Goal: Information Seeking & Learning: Learn about a topic

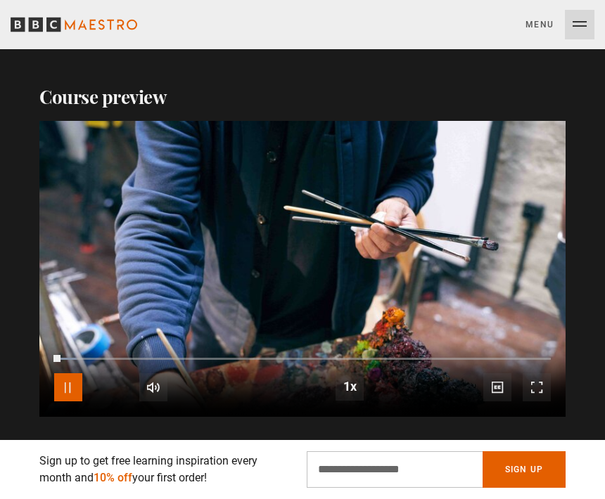
scroll to position [1364, 0]
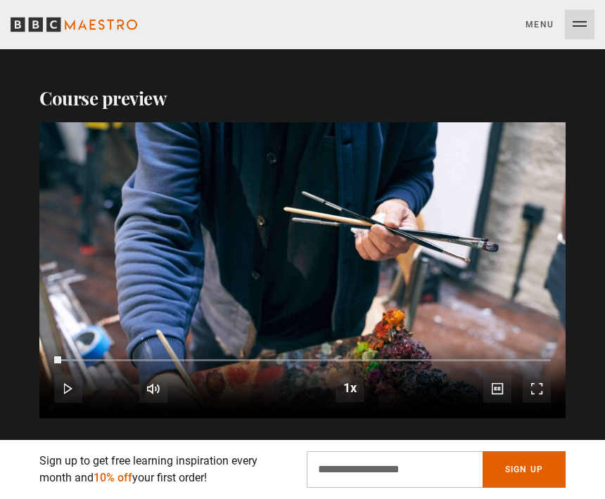
click at [65, 390] on span "Video Player" at bounding box center [68, 389] width 28 height 28
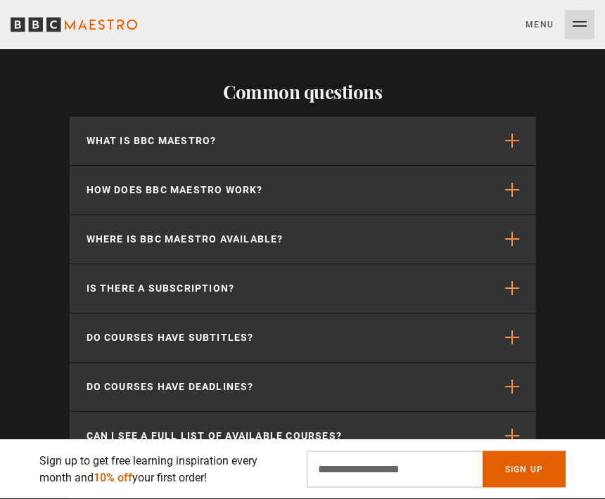
scroll to position [4204, 0]
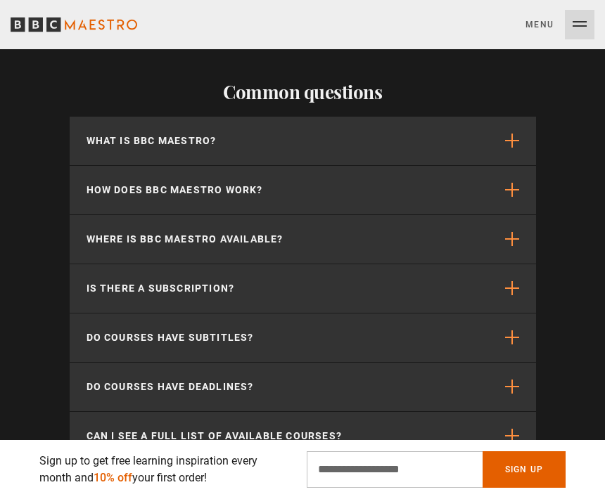
click at [380, 302] on button "Is there a subscription?" at bounding box center [303, 288] width 466 height 49
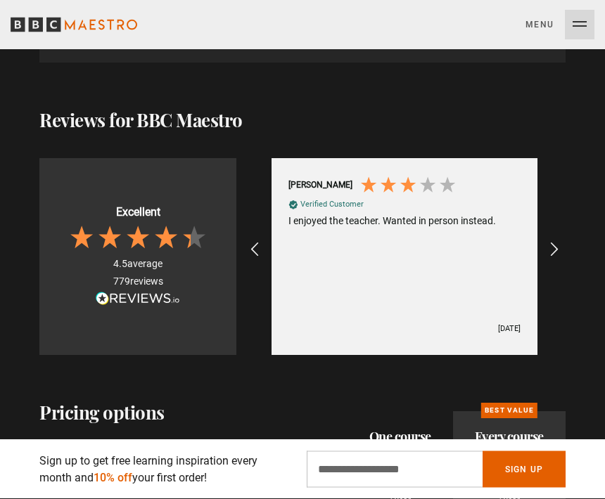
scroll to position [2460, 0]
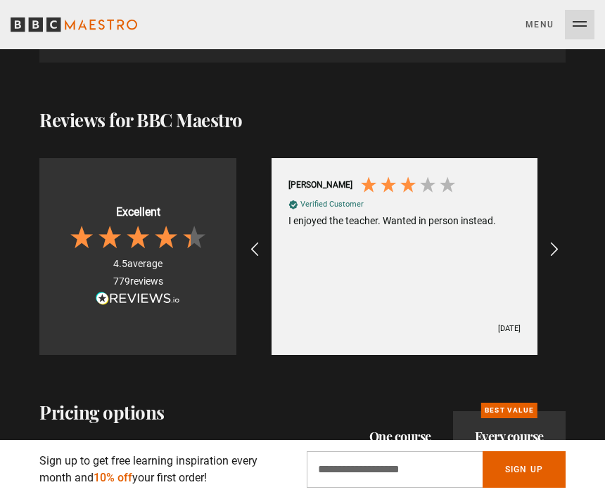
click at [555, 258] on icon "REVIEWS.io Carousel Scroll Right" at bounding box center [553, 249] width 17 height 17
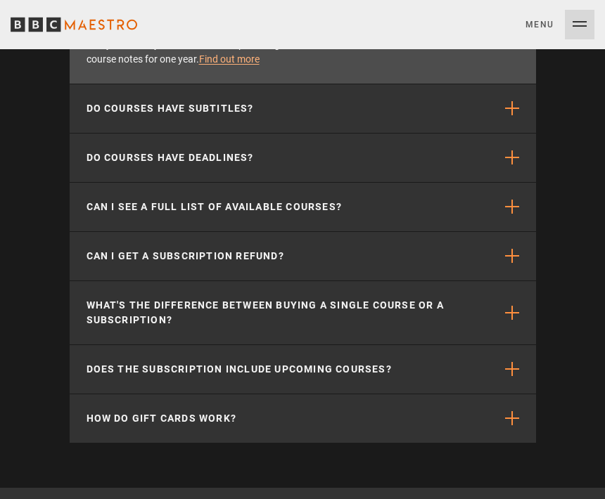
scroll to position [4486, 0]
click at [511, 314] on span "button" at bounding box center [511, 312] width 13 height 14
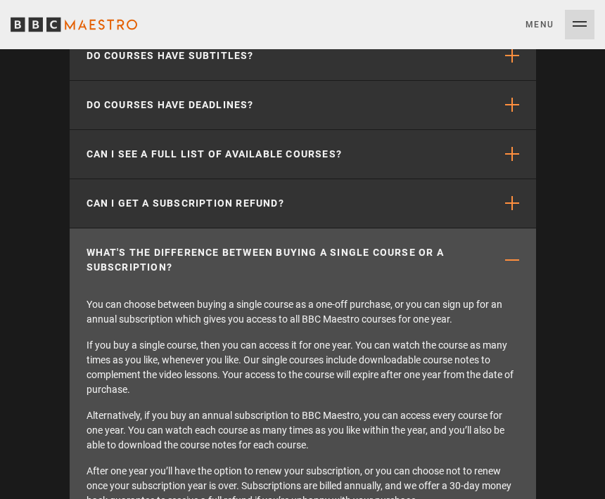
scroll to position [0, 3357]
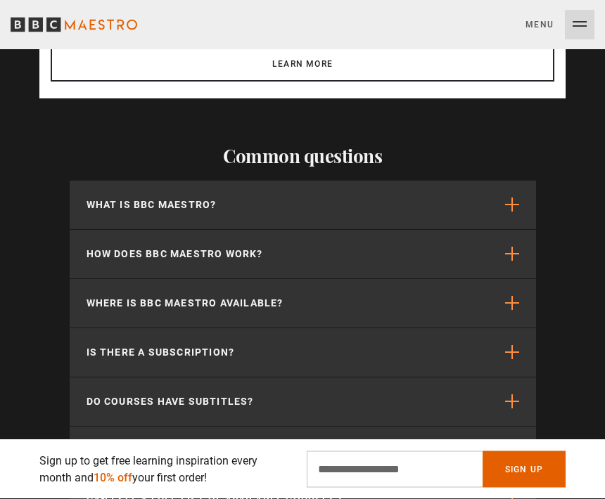
click at [137, 253] on p "How does BBC Maestro work?" at bounding box center [174, 254] width 176 height 15
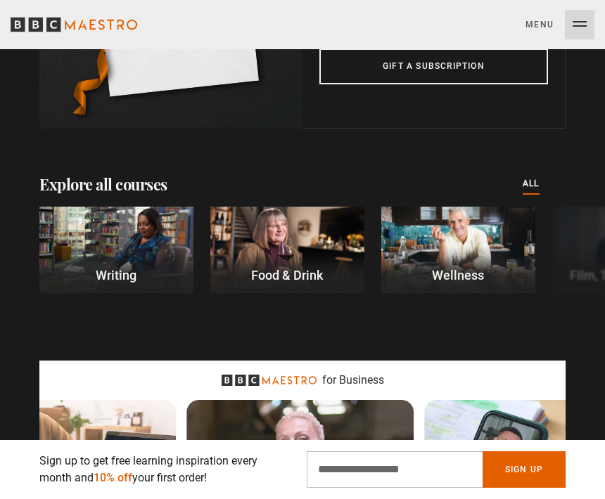
scroll to position [3469, 0]
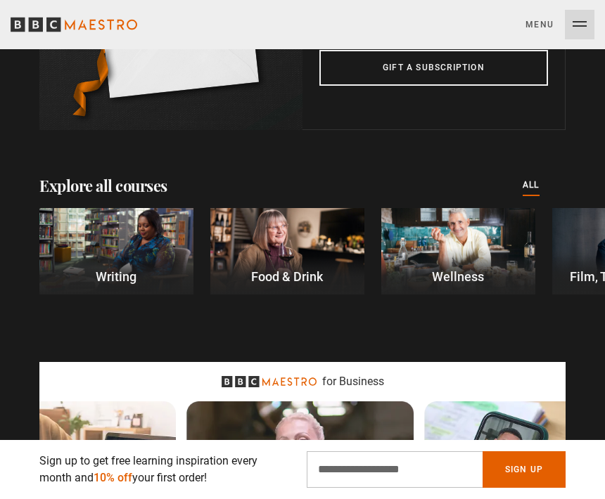
click at [115, 275] on p "Writing" at bounding box center [116, 276] width 154 height 19
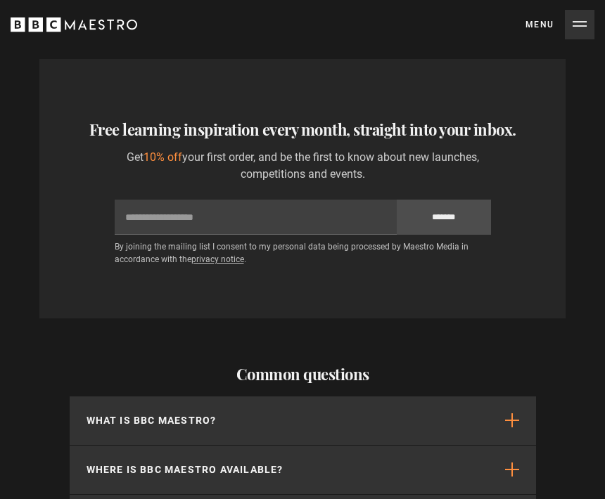
scroll to position [2764, 0]
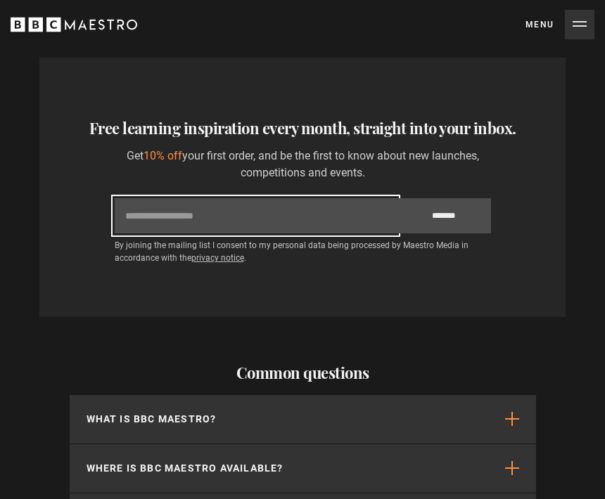
click at [313, 209] on input "Email" at bounding box center [256, 215] width 282 height 35
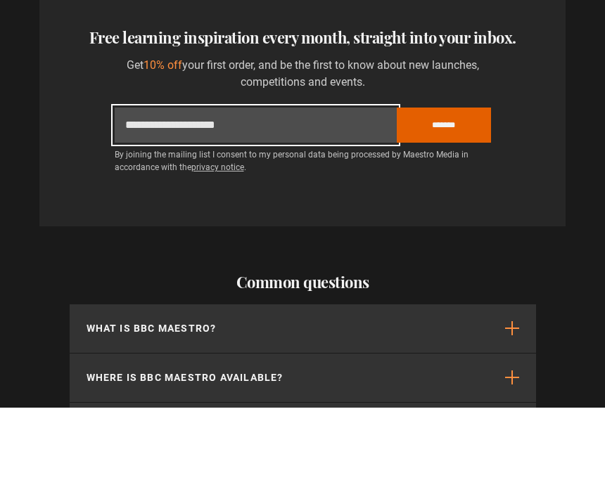
type input "**********"
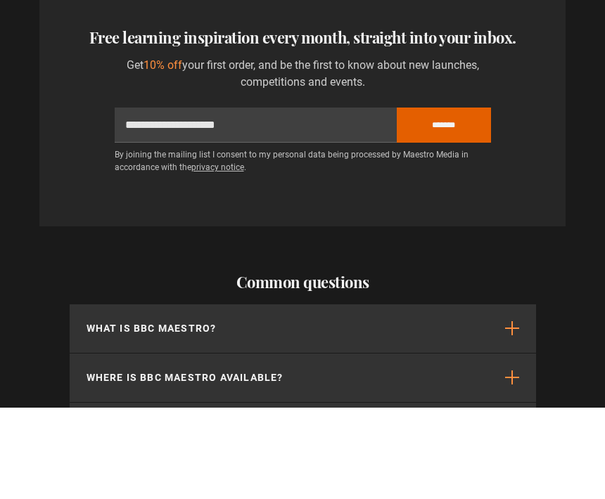
click at [442, 199] on input "*******" at bounding box center [443, 216] width 94 height 35
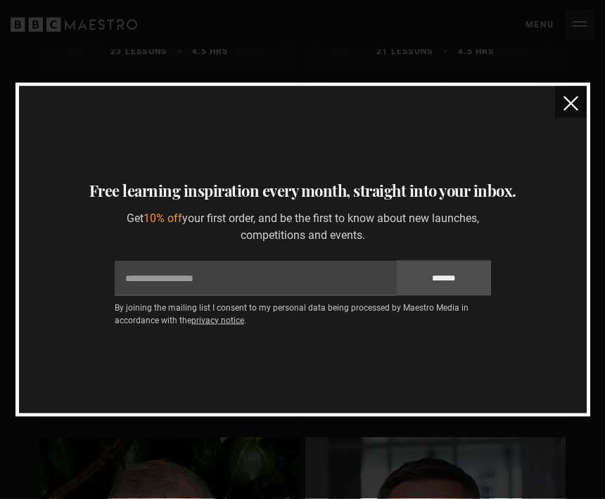
scroll to position [1895, 0]
